Goal: Check status: Check status

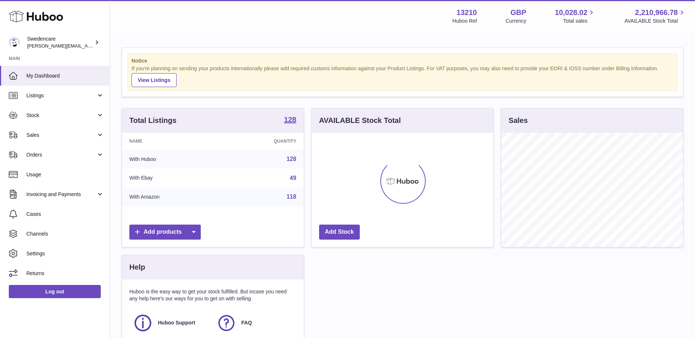
scroll to position [114, 181]
click at [34, 134] on span "Sales" at bounding box center [61, 135] width 70 height 7
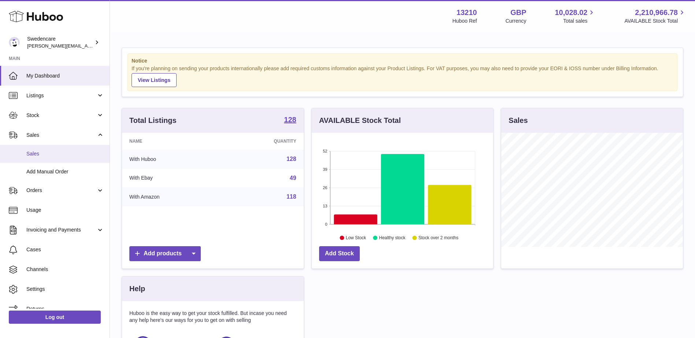
click at [34, 154] on span "Sales" at bounding box center [65, 154] width 78 height 7
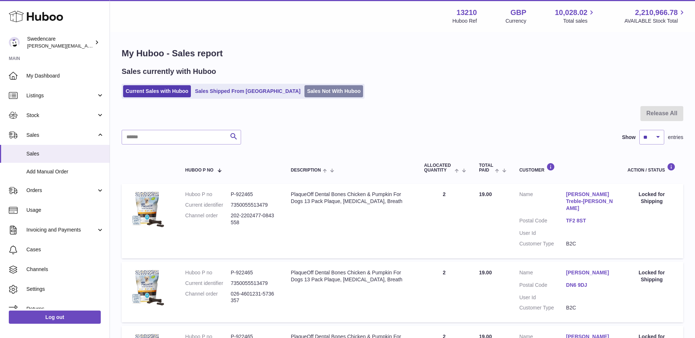
click at [305, 92] on link "Sales Not With Huboo" at bounding box center [333, 91] width 59 height 12
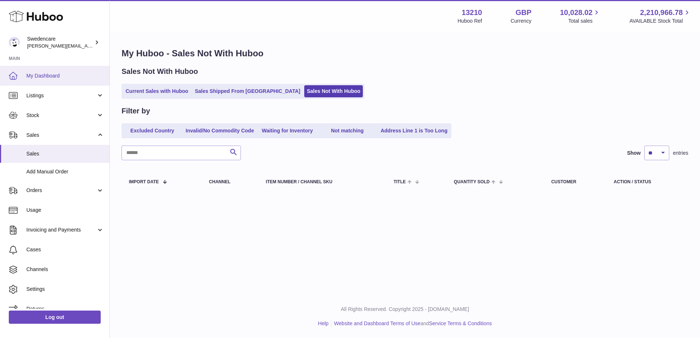
click at [43, 76] on span "My Dashboard" at bounding box center [65, 76] width 78 height 7
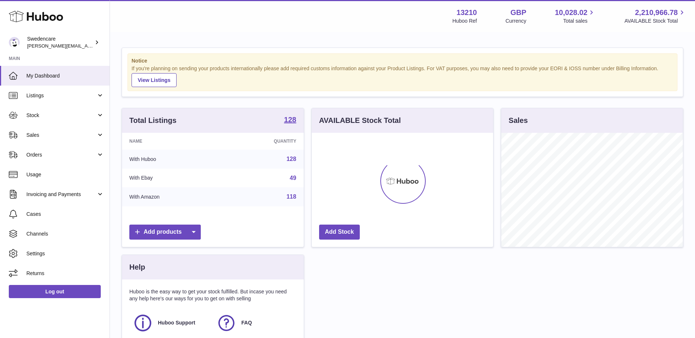
scroll to position [114, 181]
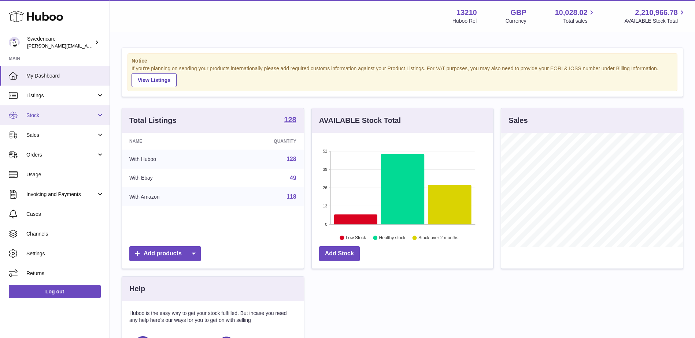
click at [34, 118] on span "Stock" at bounding box center [61, 115] width 70 height 7
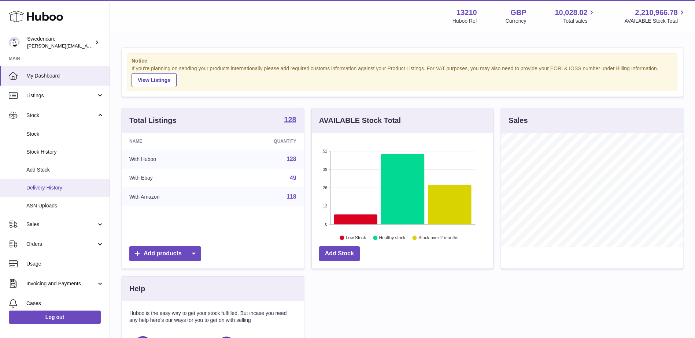
click at [43, 187] on span "Delivery History" at bounding box center [65, 188] width 78 height 7
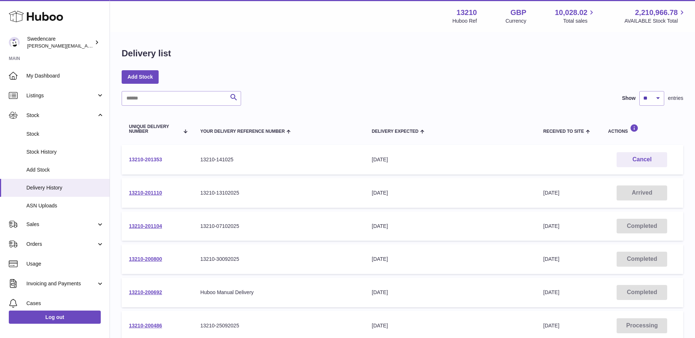
click at [149, 158] on link "13210-201353" at bounding box center [145, 160] width 33 height 6
